Goal: Navigation & Orientation: Find specific page/section

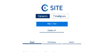
click at [20, 12] on link at bounding box center [52, 8] width 78 height 9
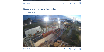
scroll to position [233, 0]
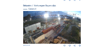
click at [63, 26] on img at bounding box center [52, 27] width 58 height 33
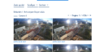
scroll to position [27, 0]
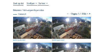
click at [38, 29] on img at bounding box center [32, 28] width 39 height 22
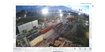
click at [91, 4] on icon at bounding box center [91, 3] width 1 height 1
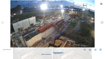
click at [101, 4] on icon at bounding box center [101, 4] width 2 height 2
